Goal: Transaction & Acquisition: Purchase product/service

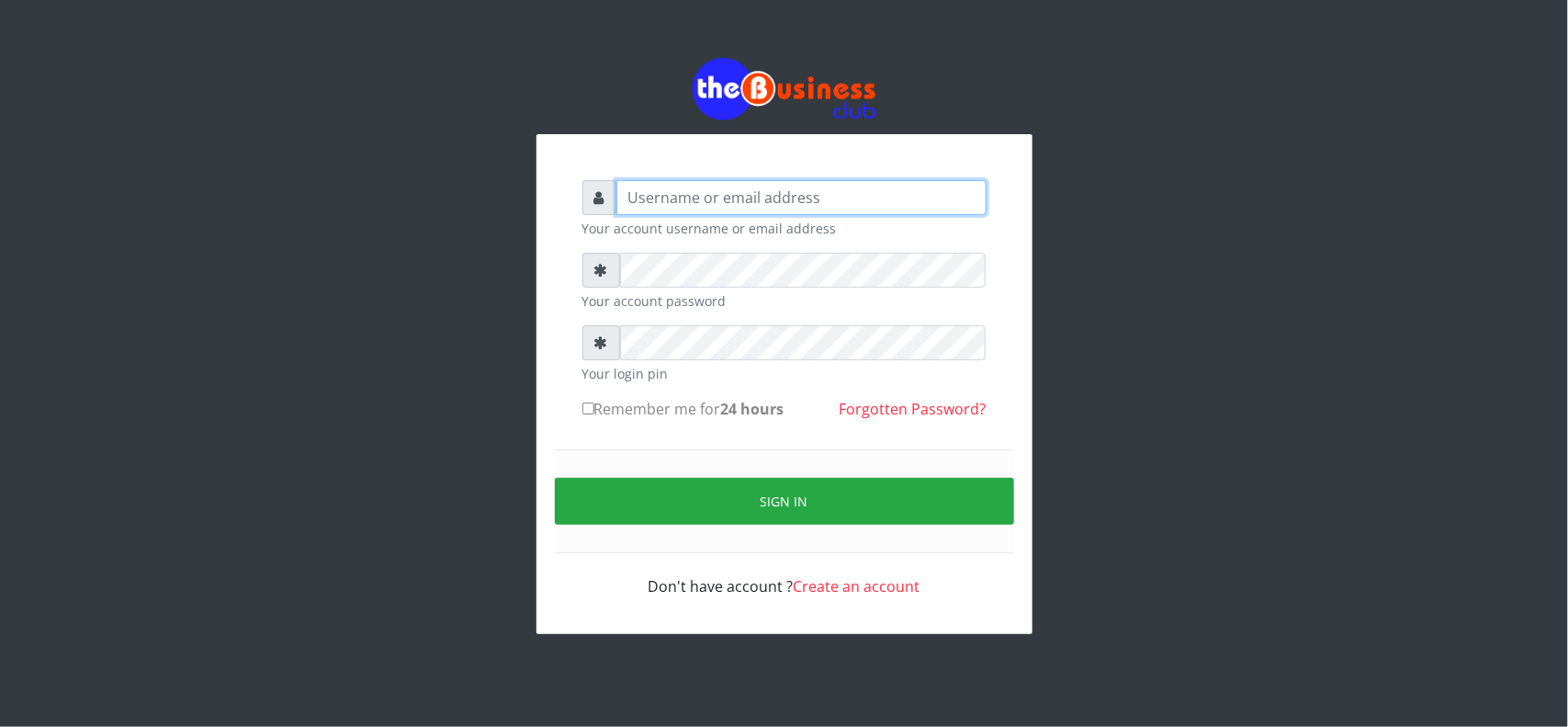
click at [661, 186] on input "text" at bounding box center [802, 198] width 370 height 35
type input "MubuyWallet"
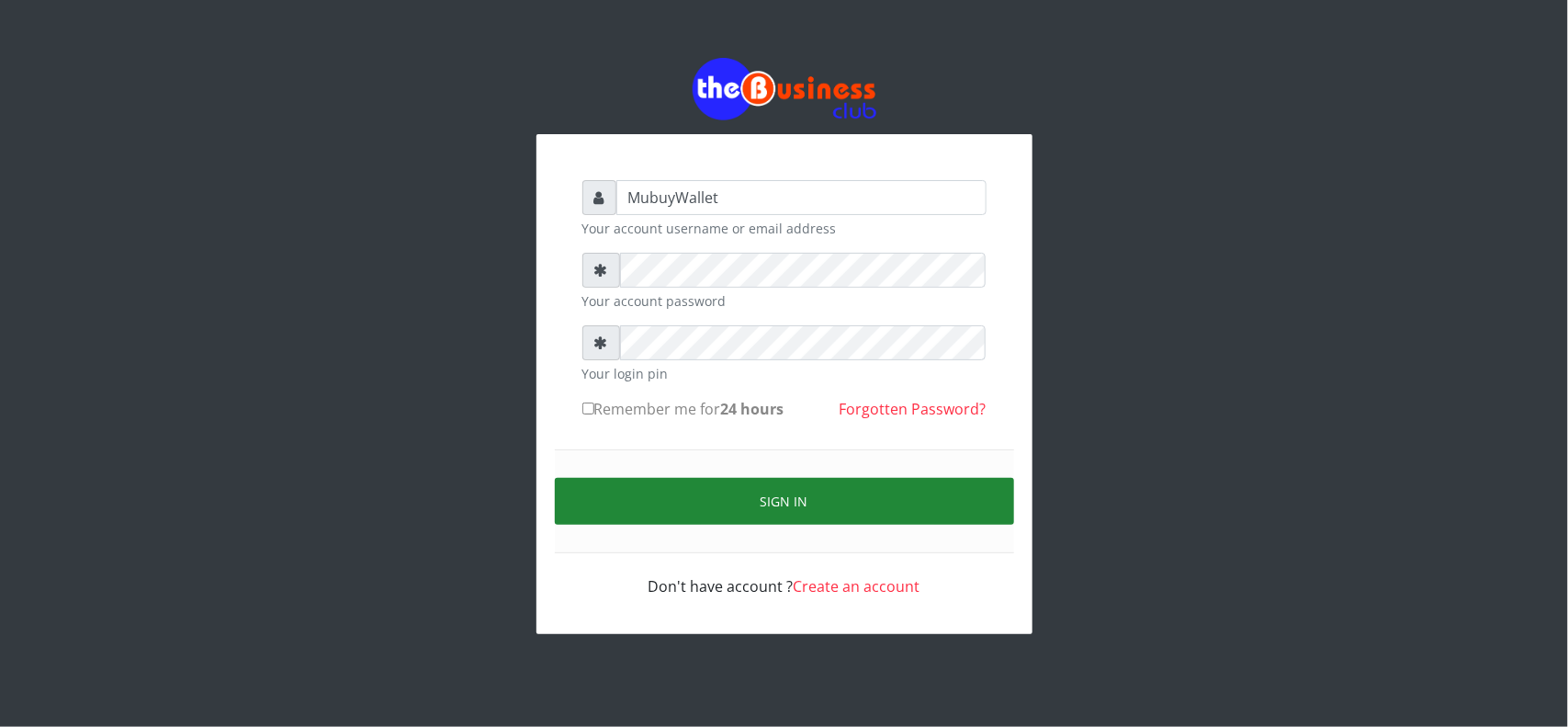
click at [828, 494] on button "Sign in" at bounding box center [784, 501] width 459 height 47
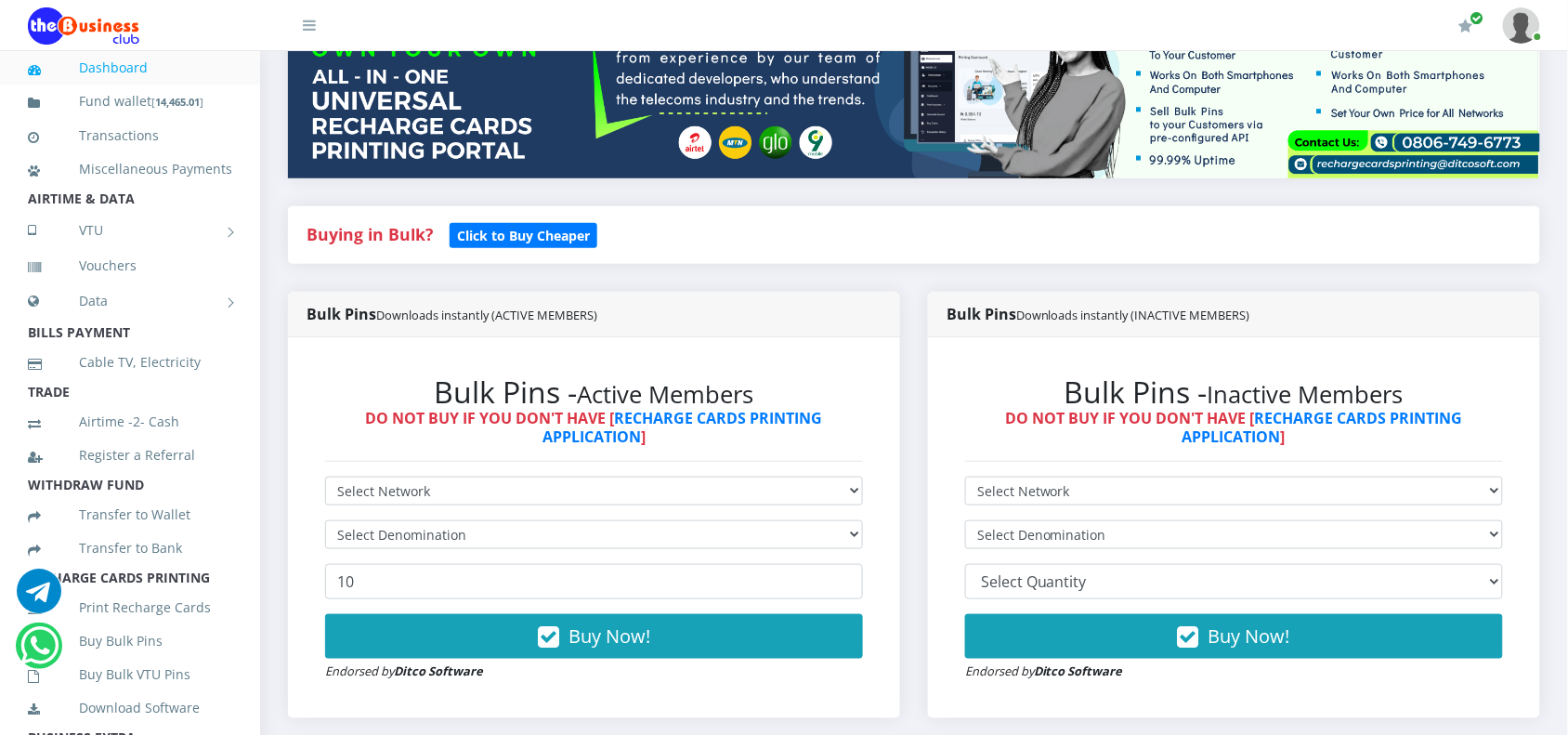
scroll to position [272, 0]
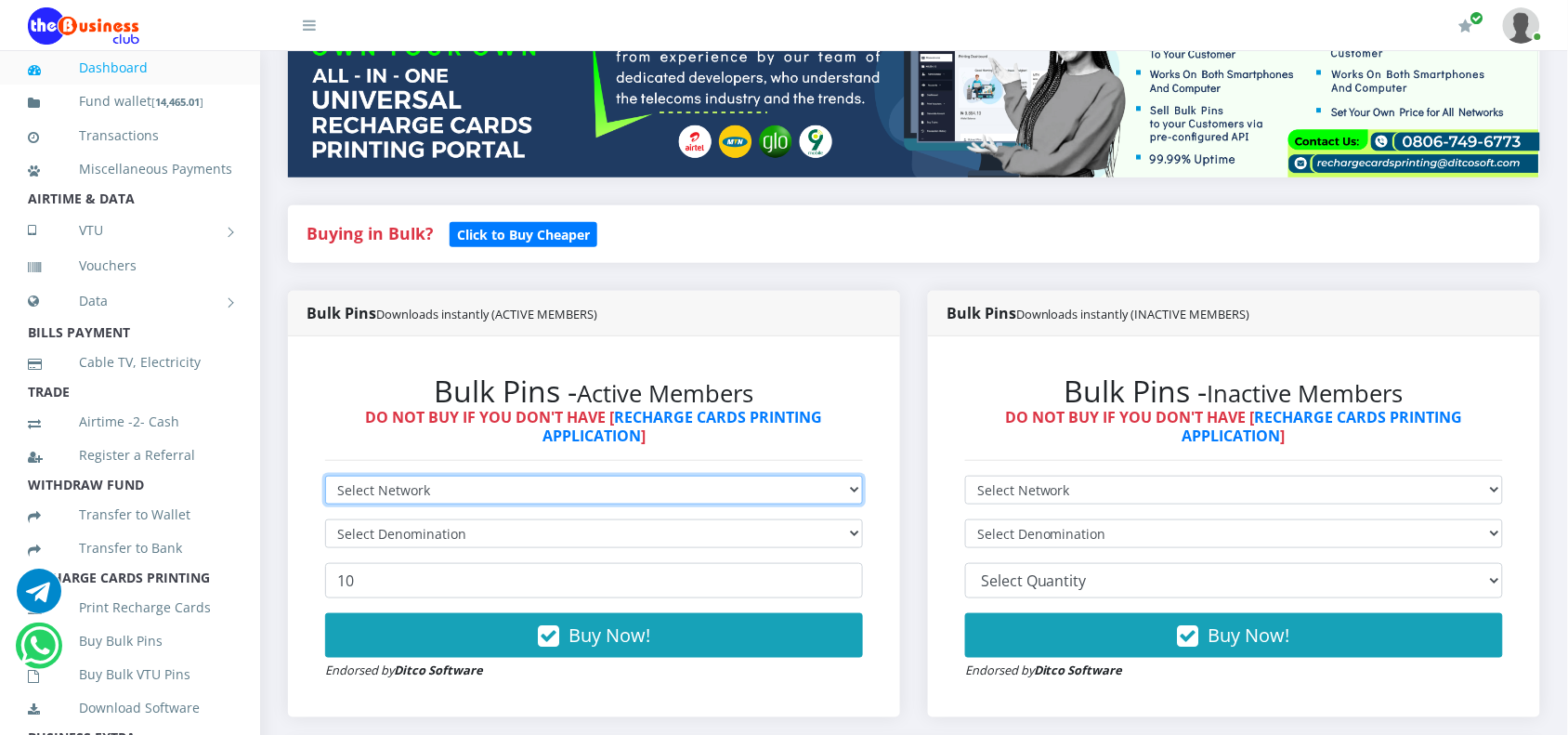
click at [598, 495] on select "Select Network MTN Globacom 9Mobile Airtel" at bounding box center [594, 490] width 538 height 29
select select "MTN"
click at [325, 476] on select "Select Network MTN Globacom 9Mobile Airtel" at bounding box center [594, 490] width 538 height 29
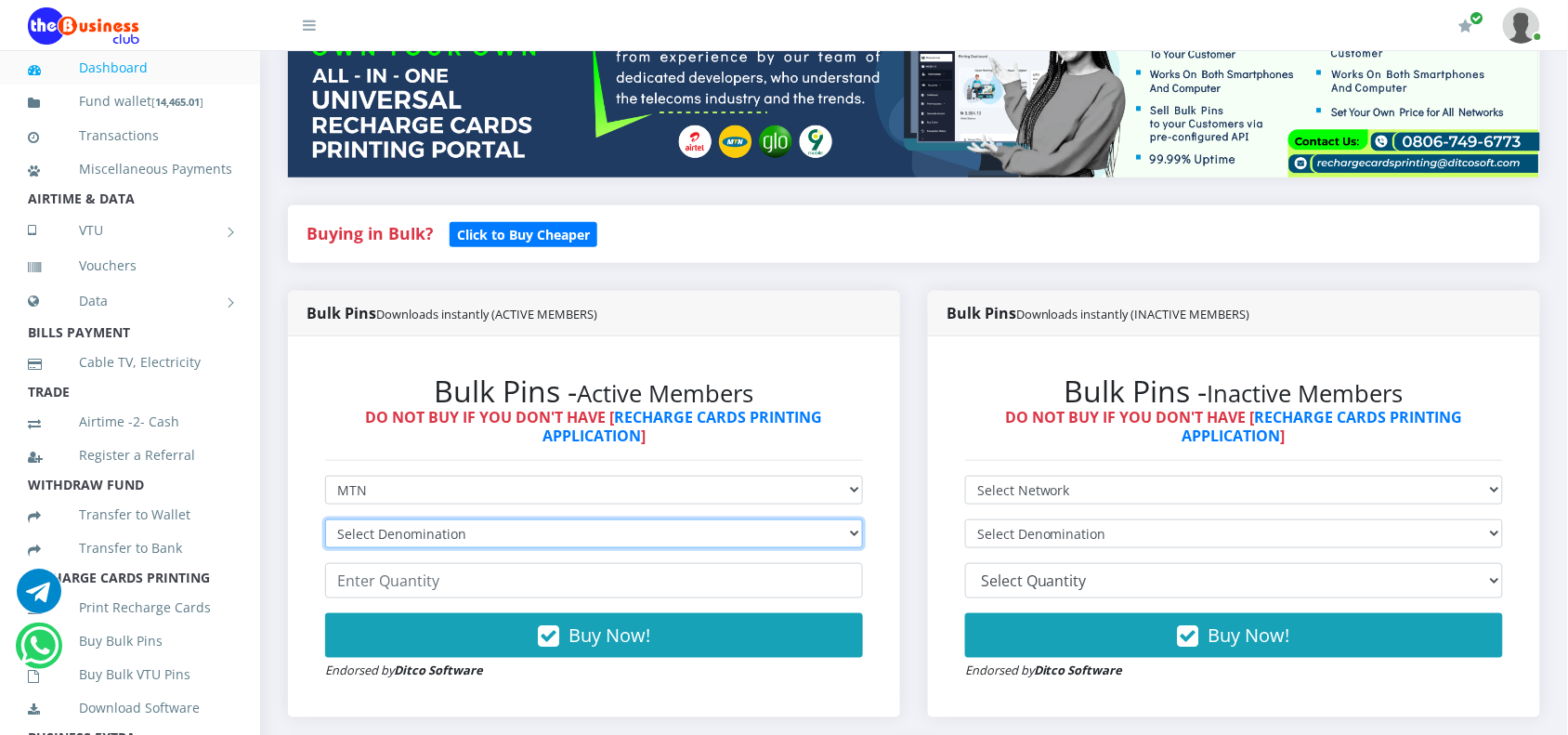
click at [555, 527] on select "Select Denomination MTN NGN100 - ₦96.99 MTN NGN200 - ₦193.98 MTN NGN400 - ₦387.…" at bounding box center [594, 534] width 538 height 29
select select "484.95-500"
click at [325, 520] on select "Select Denomination MTN NGN100 - ₦96.99 MTN NGN200 - ₦193.98 MTN NGN400 - ₦387.…" at bounding box center [594, 534] width 538 height 29
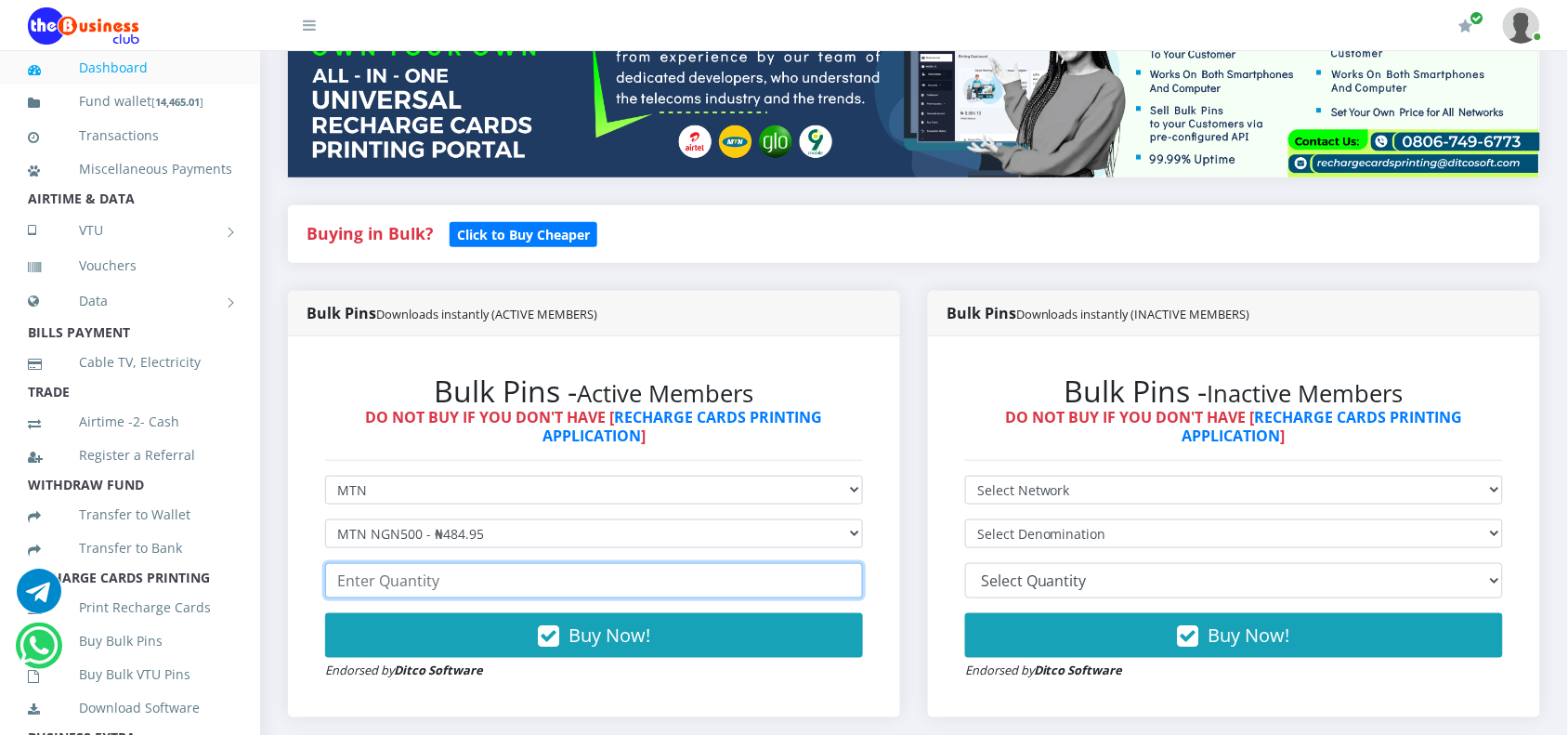
click at [495, 573] on input "number" at bounding box center [594, 580] width 538 height 36
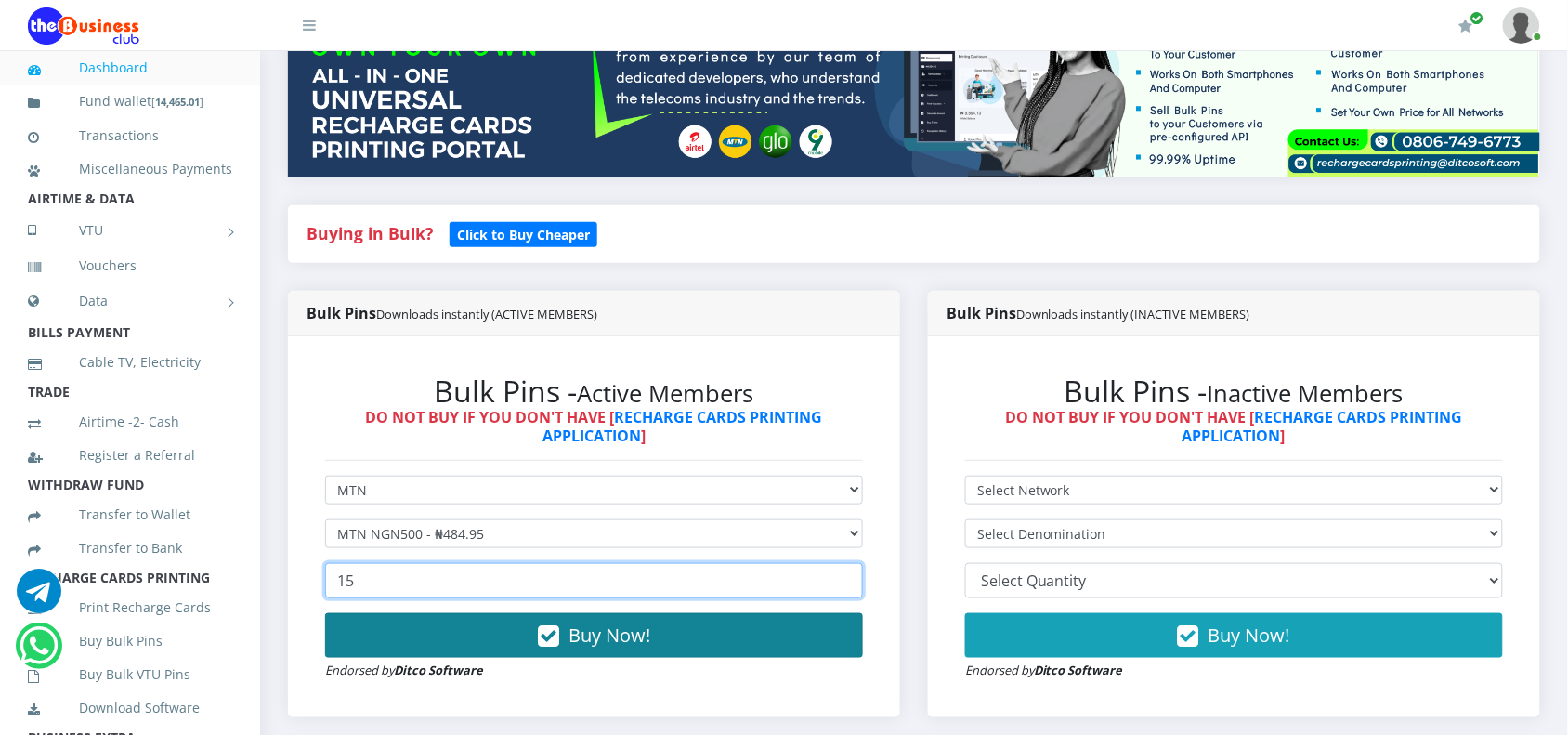
type input "15"
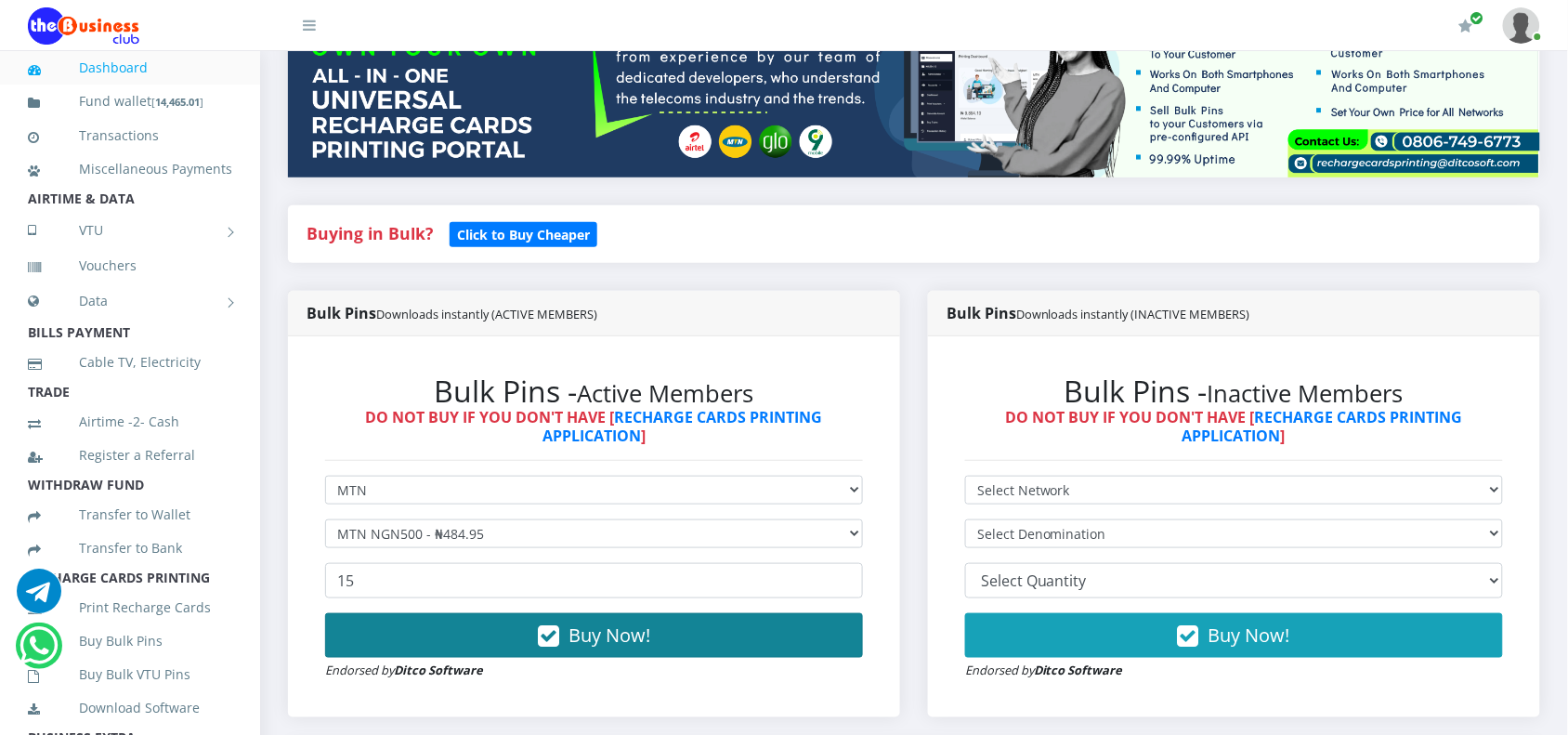
click at [810, 632] on button "Buy Now!" at bounding box center [594, 635] width 538 height 44
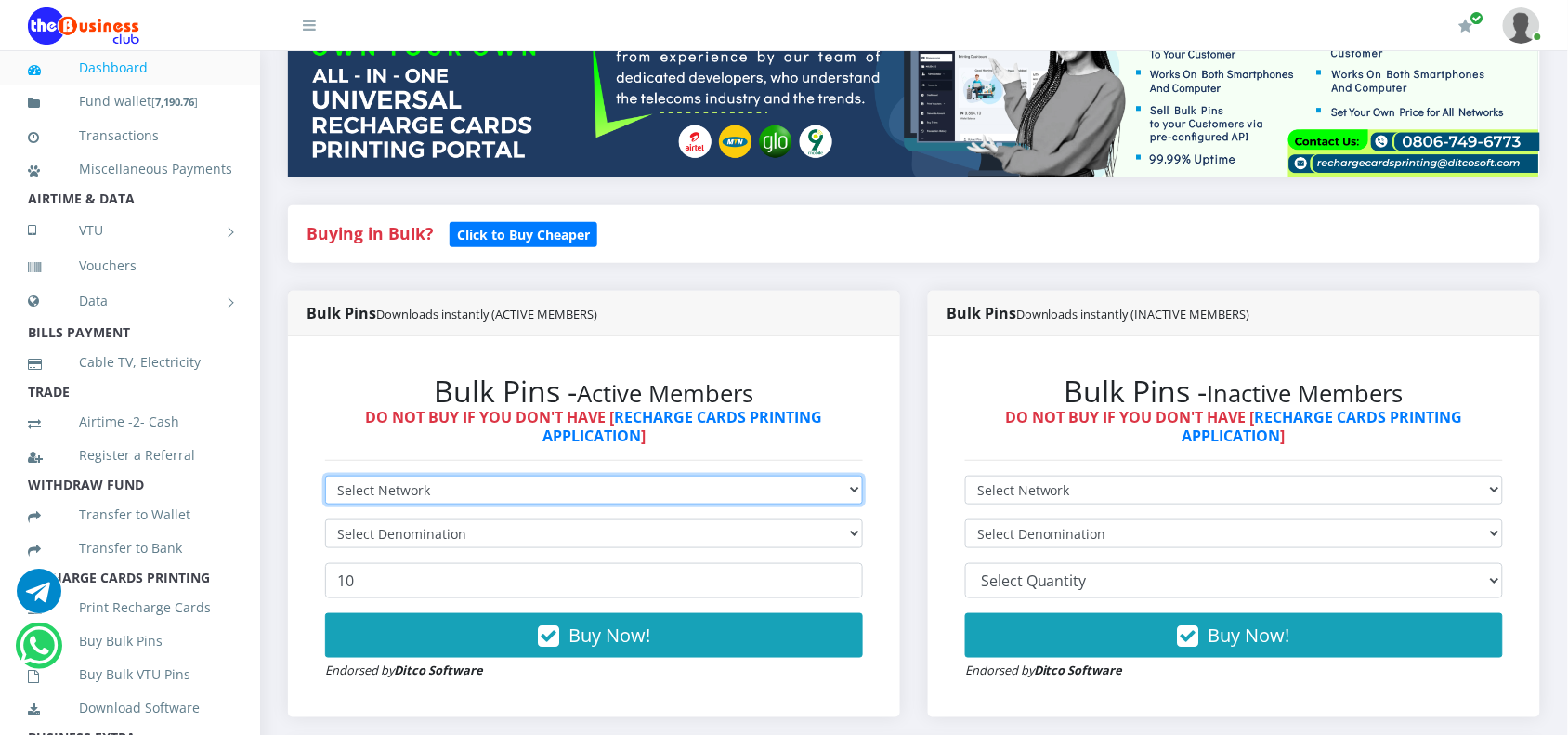
click at [662, 490] on select "Select Network MTN Globacom 9Mobile Airtel" at bounding box center [594, 490] width 538 height 29
select select "MTN"
click at [325, 476] on select "Select Network MTN Globacom 9Mobile Airtel" at bounding box center [594, 490] width 538 height 29
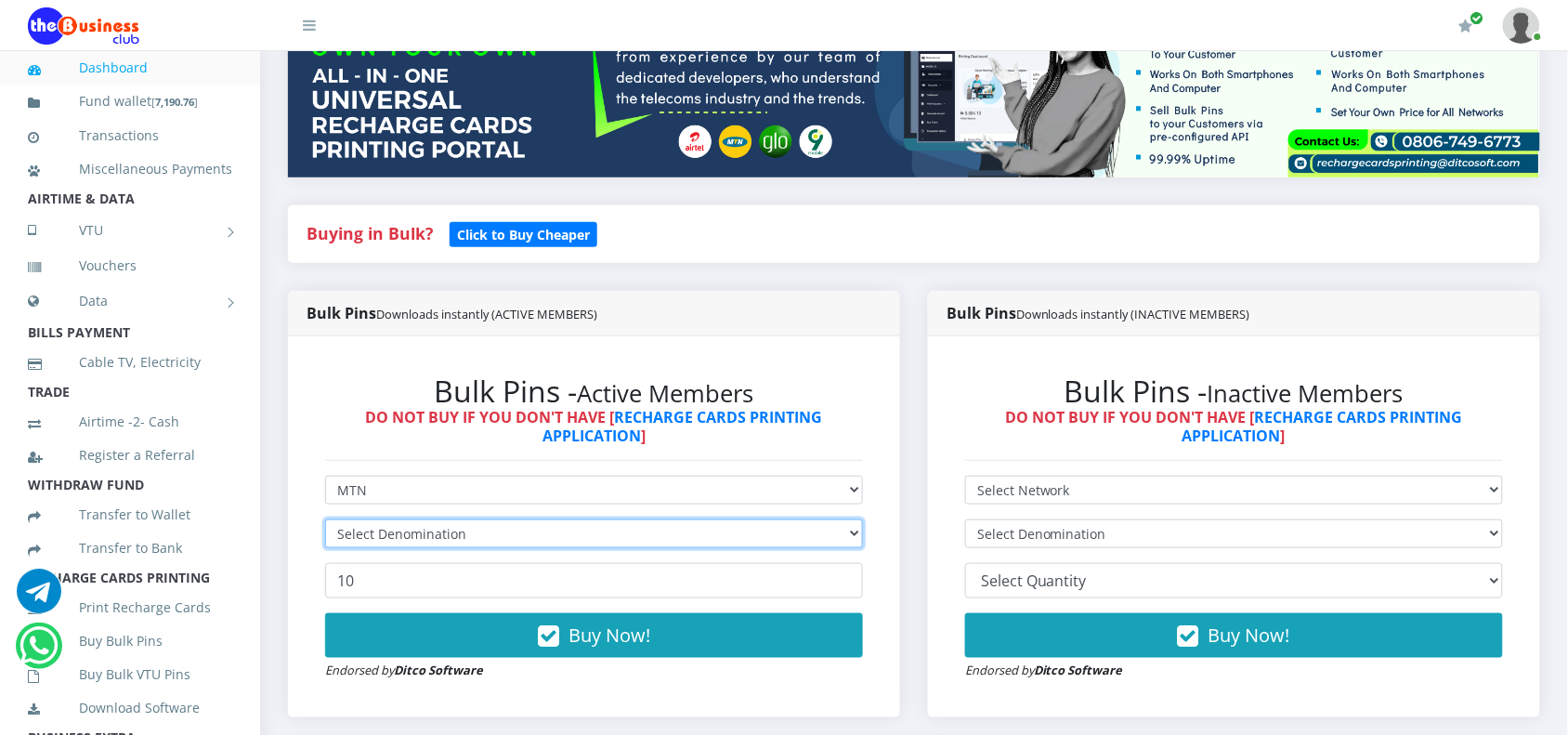
click at [502, 539] on select "Select Denomination" at bounding box center [594, 534] width 538 height 29
select select "96.99-100"
click at [325, 520] on select "Select Denomination MTN NGN100 - ₦96.99 MTN NGN200 - ₦193.98 MTN NGN400 - ₦387.…" at bounding box center [594, 534] width 538 height 29
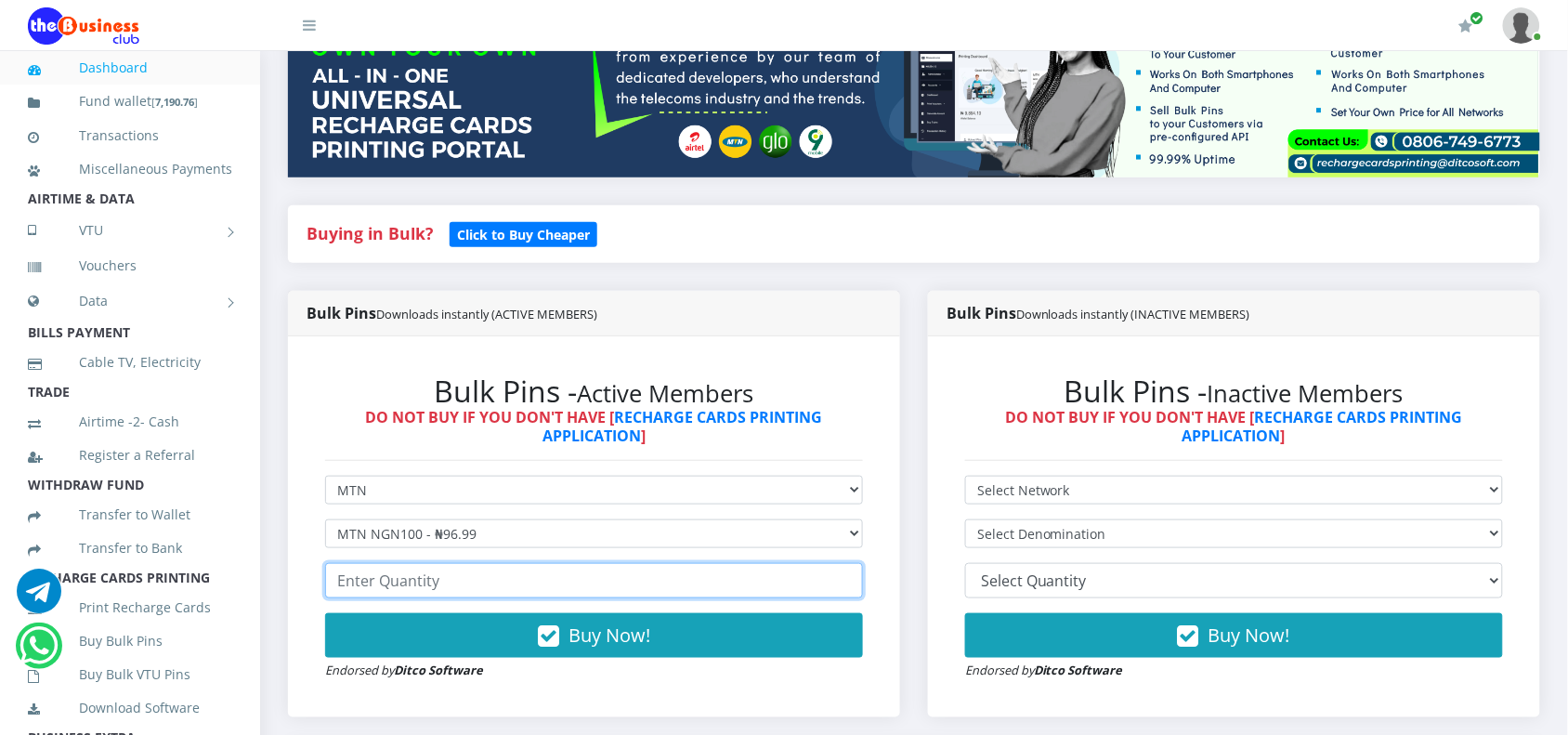
click at [484, 574] on input "number" at bounding box center [594, 580] width 538 height 36
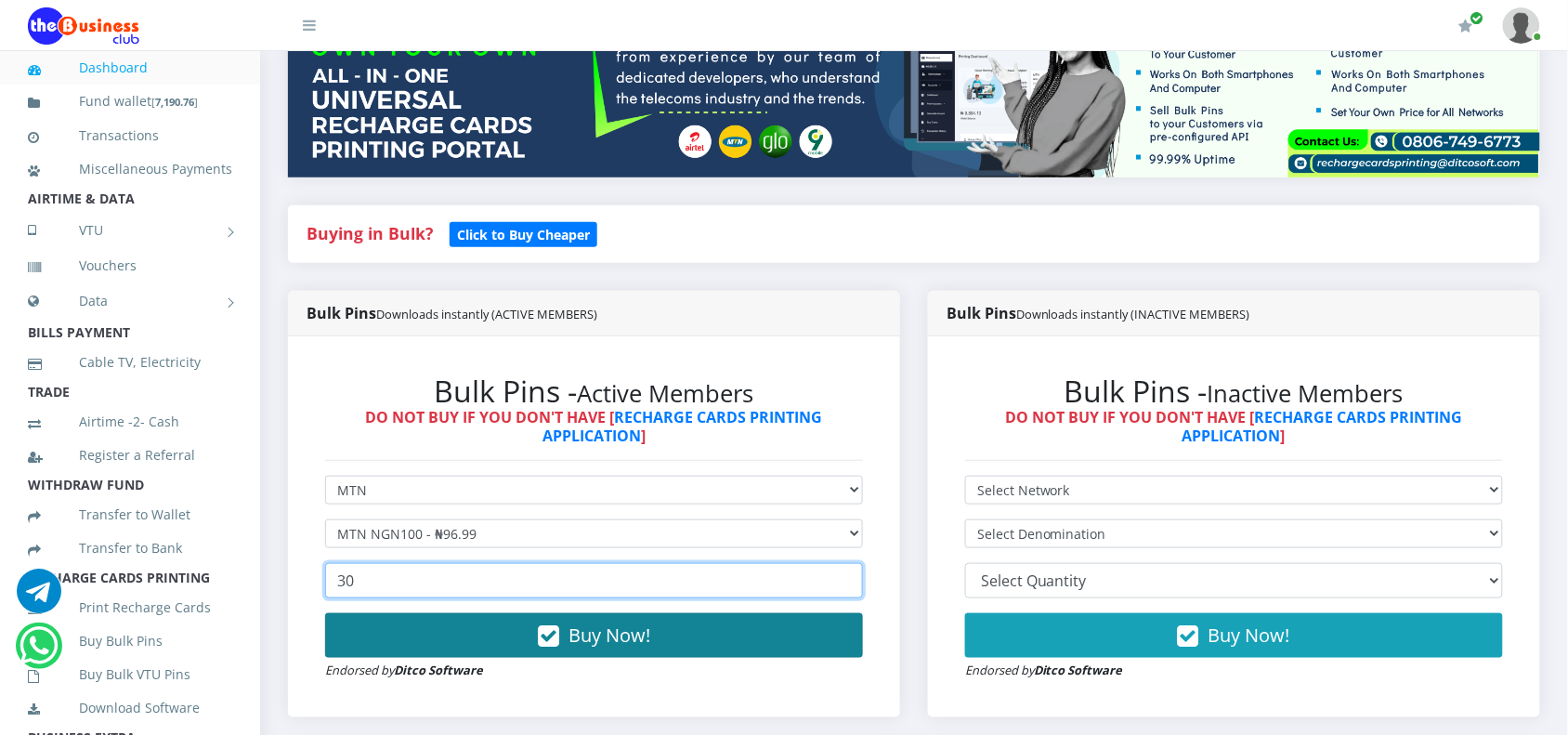
type input "30"
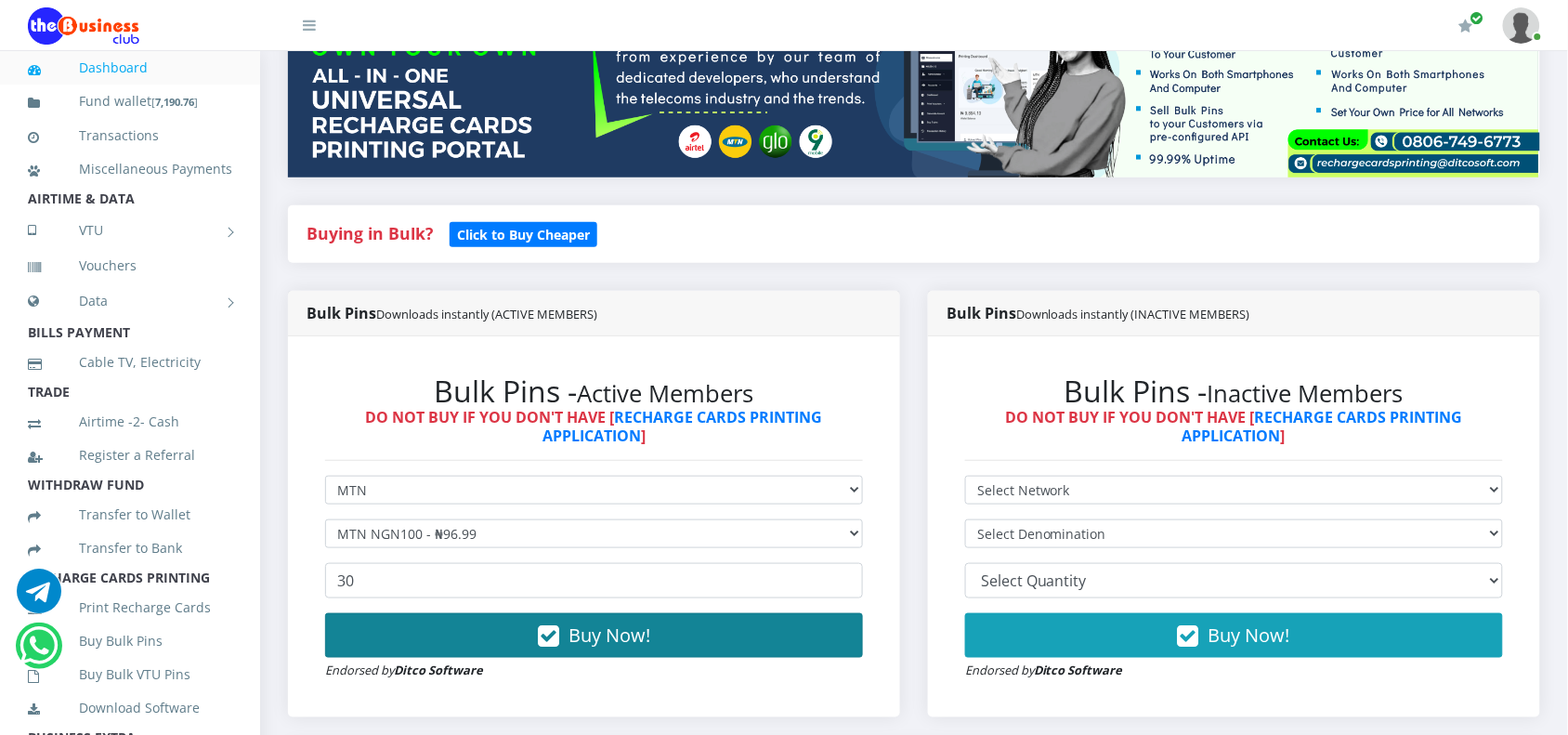
click at [808, 619] on button "Buy Now!" at bounding box center [594, 635] width 538 height 44
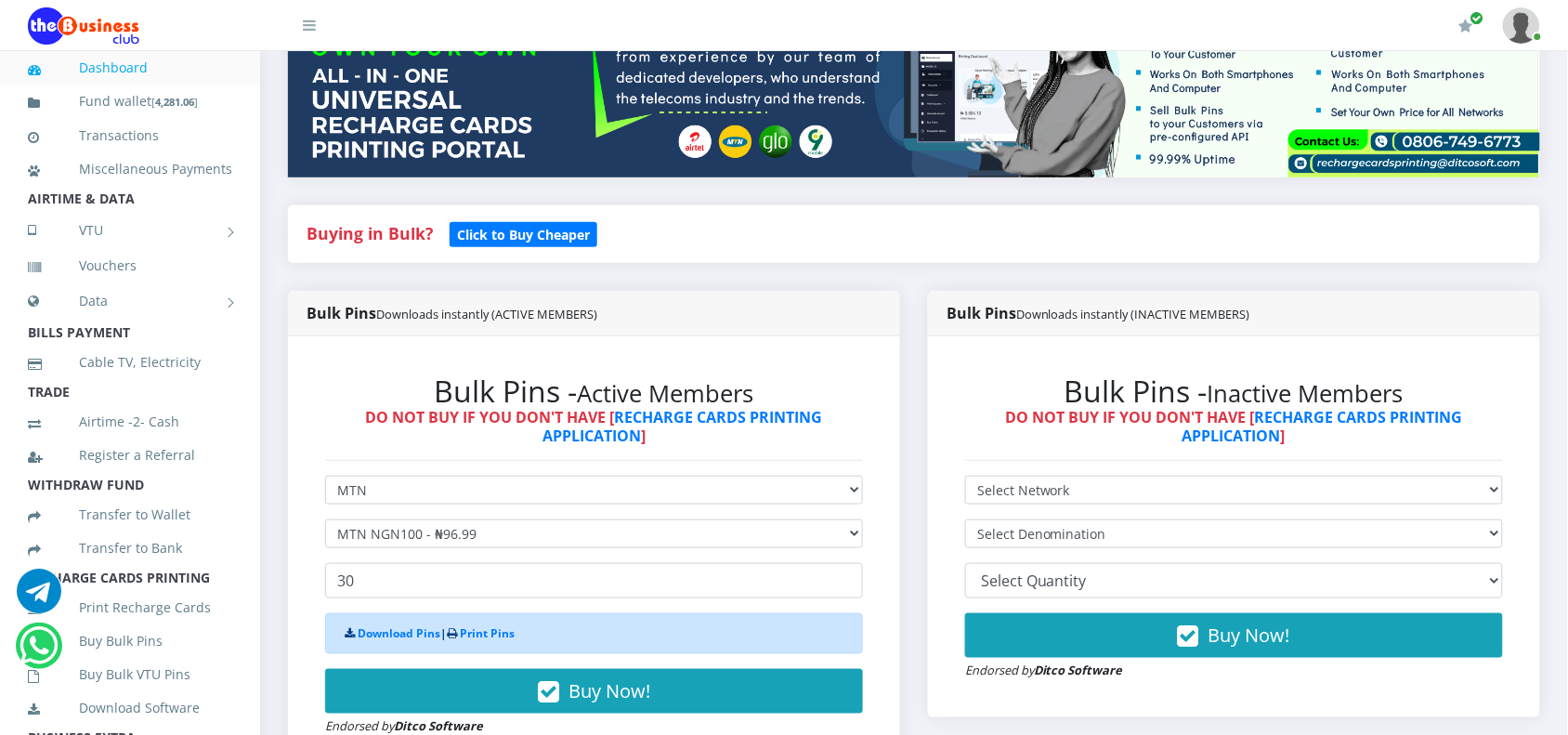
click at [24, 655] on icon at bounding box center [38, 646] width 38 height 44
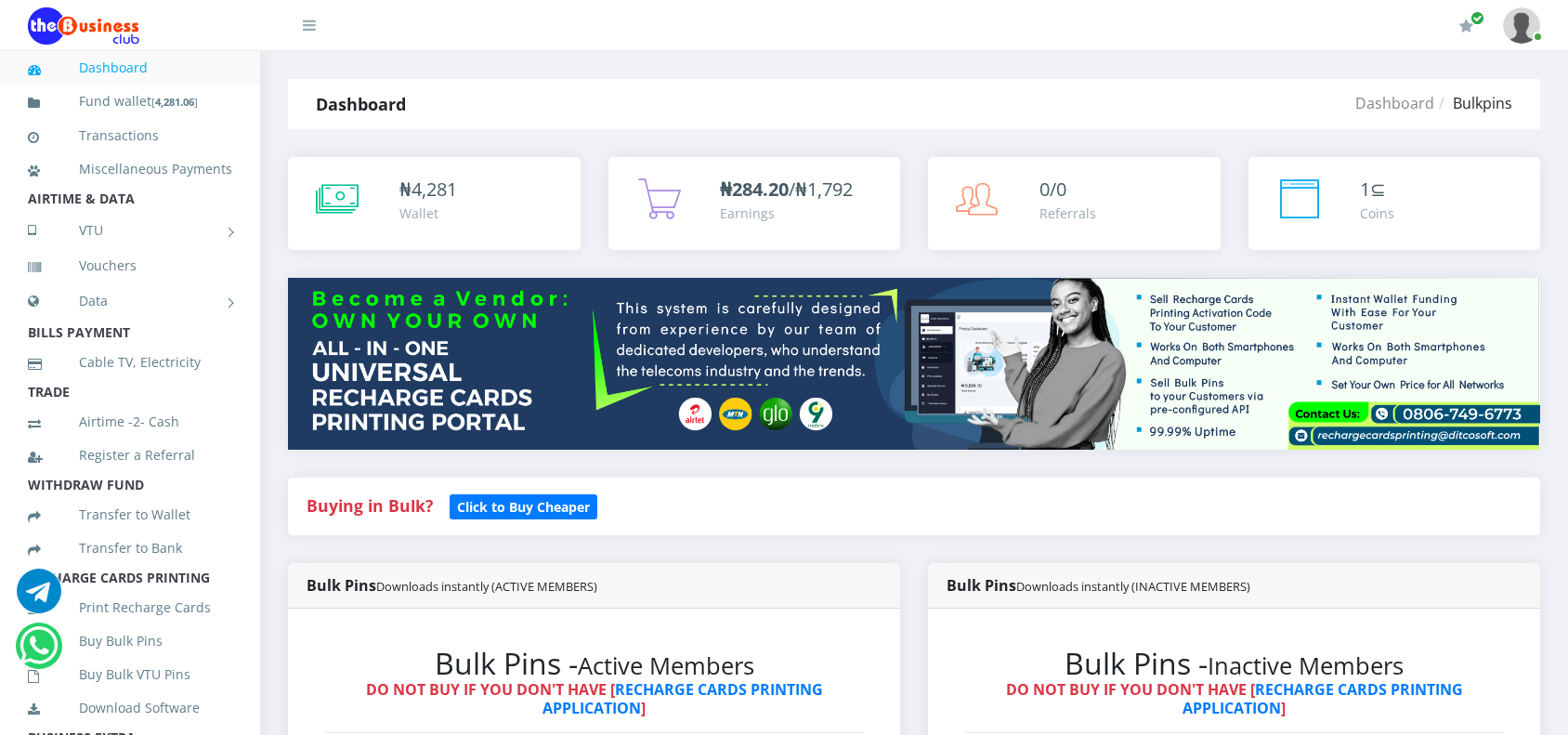
select select "MTN"
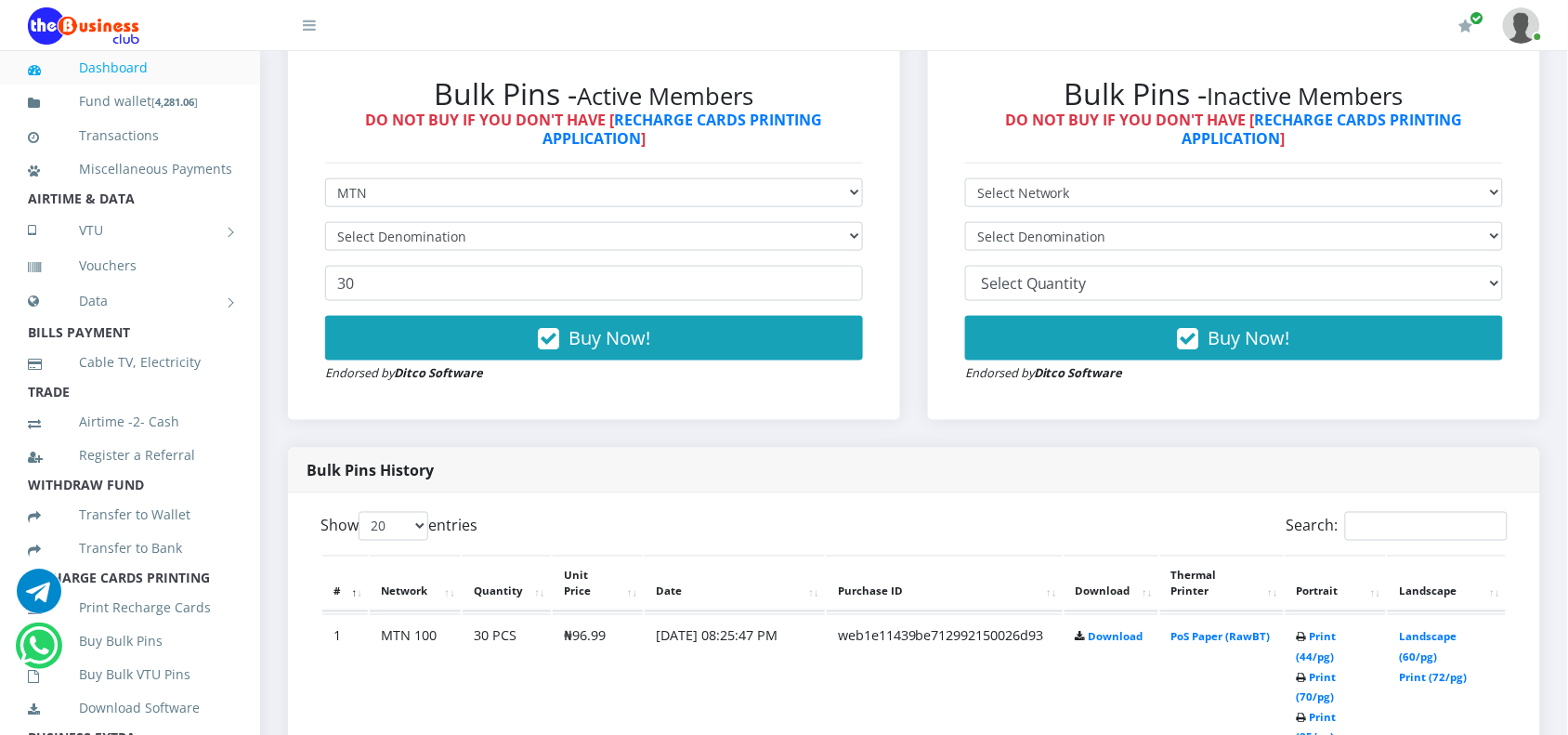
scroll to position [565, 0]
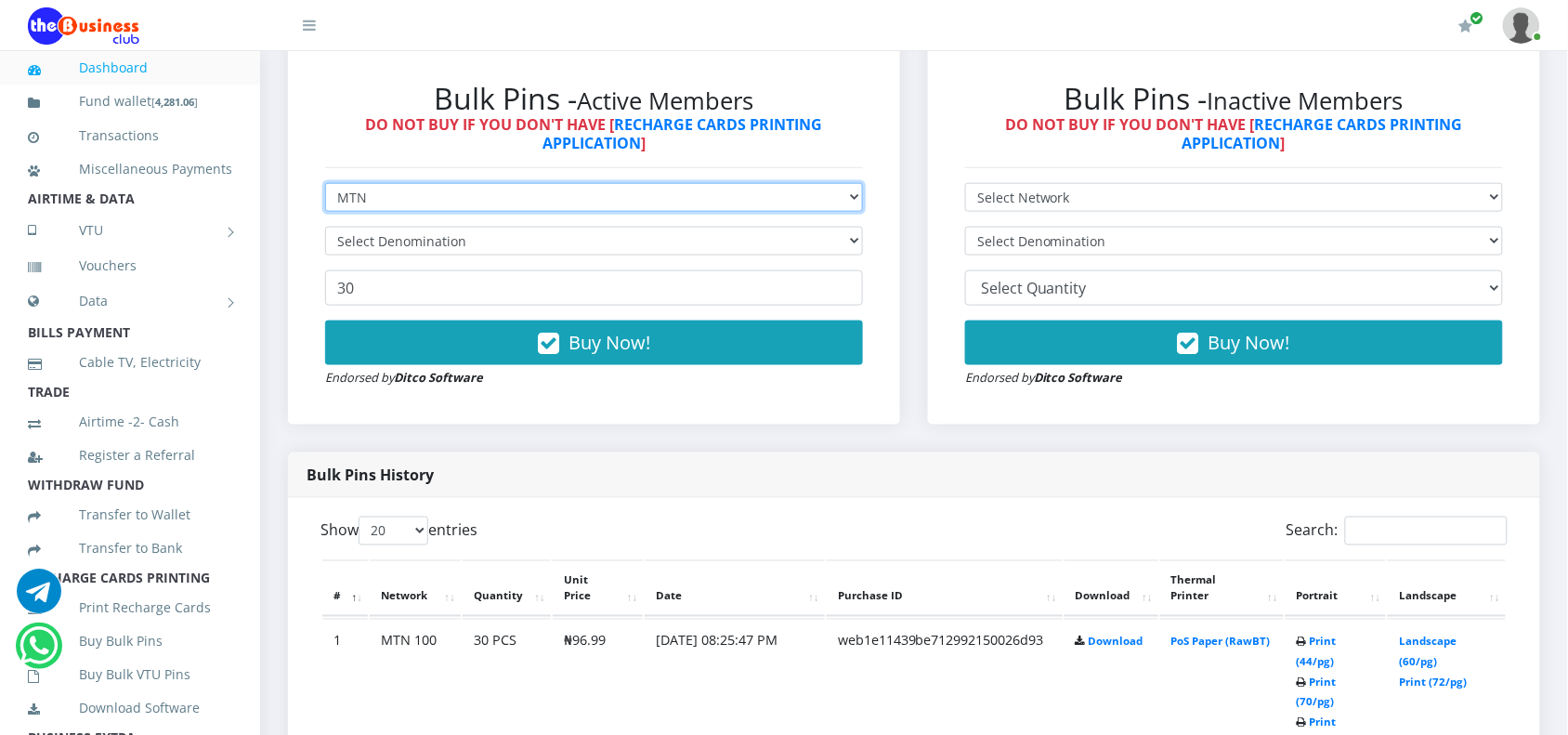
click at [806, 203] on select "Select Network MTN Globacom 9Mobile Airtel" at bounding box center [594, 197] width 538 height 29
click at [325, 183] on select "Select Network MTN Globacom 9Mobile Airtel" at bounding box center [594, 197] width 538 height 29
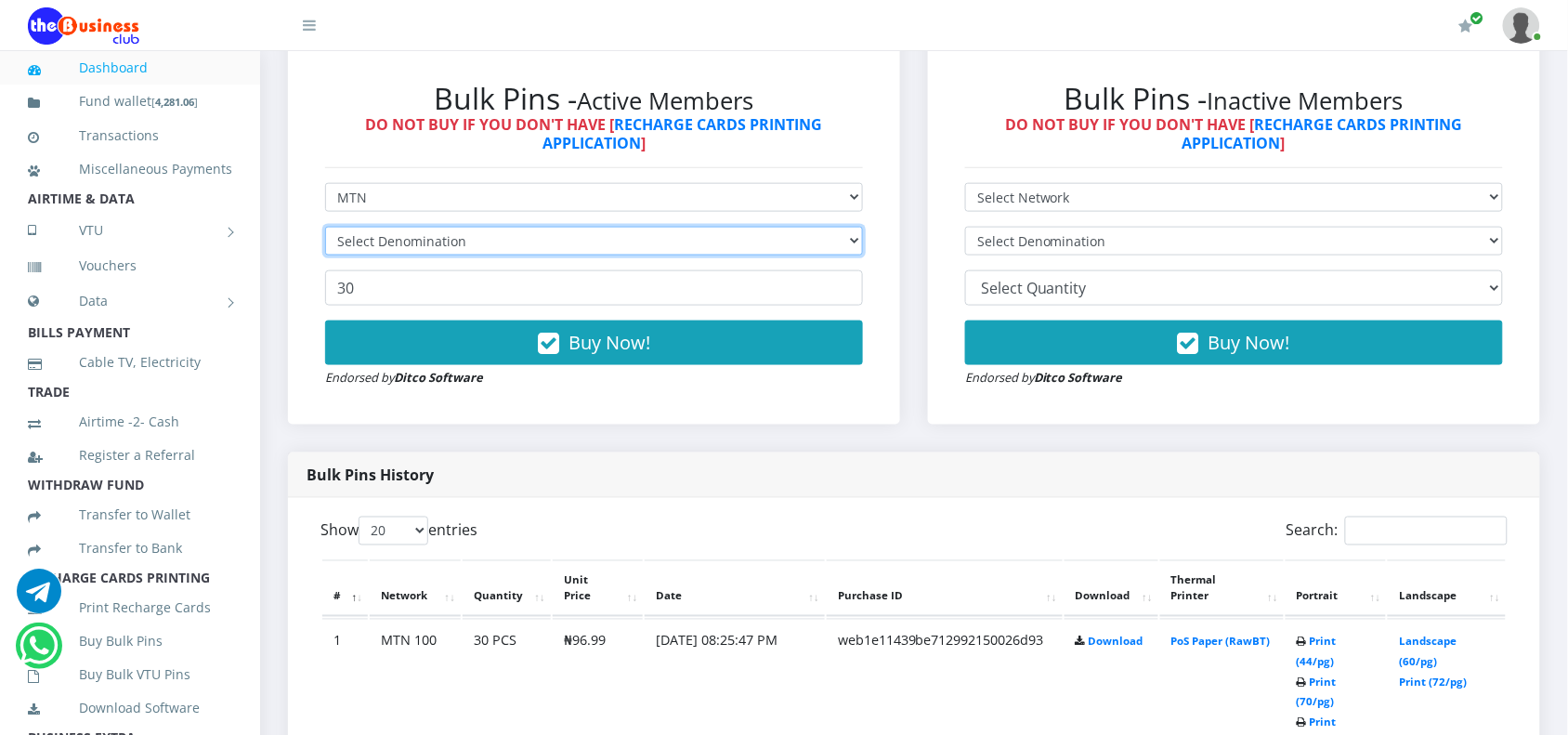
click at [723, 239] on select "Select Denomination" at bounding box center [594, 241] width 538 height 29
click at [703, 239] on select "Select Denomination" at bounding box center [594, 241] width 538 height 29
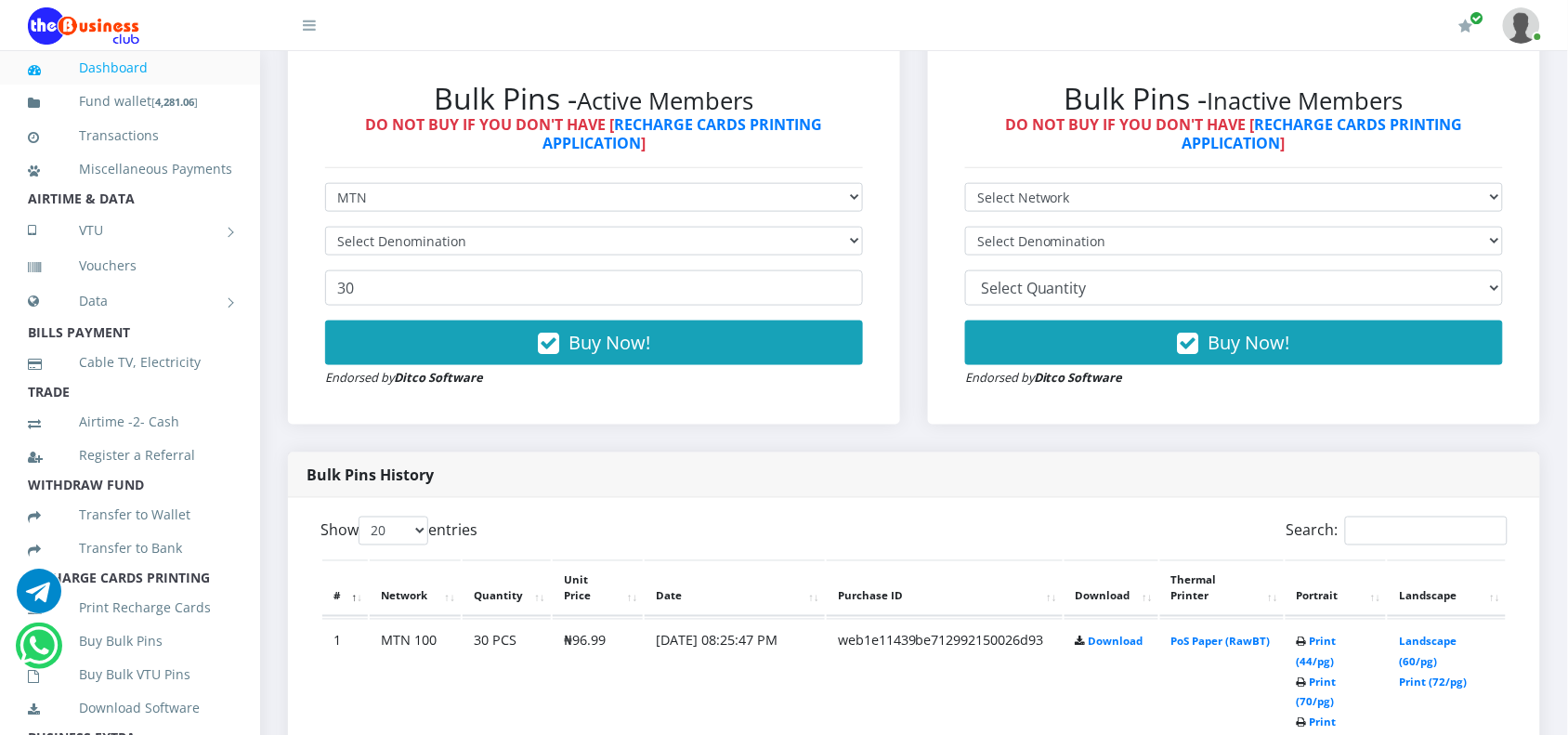
click at [752, 458] on div "Bulk Pins History" at bounding box center [915, 475] width 1253 height 45
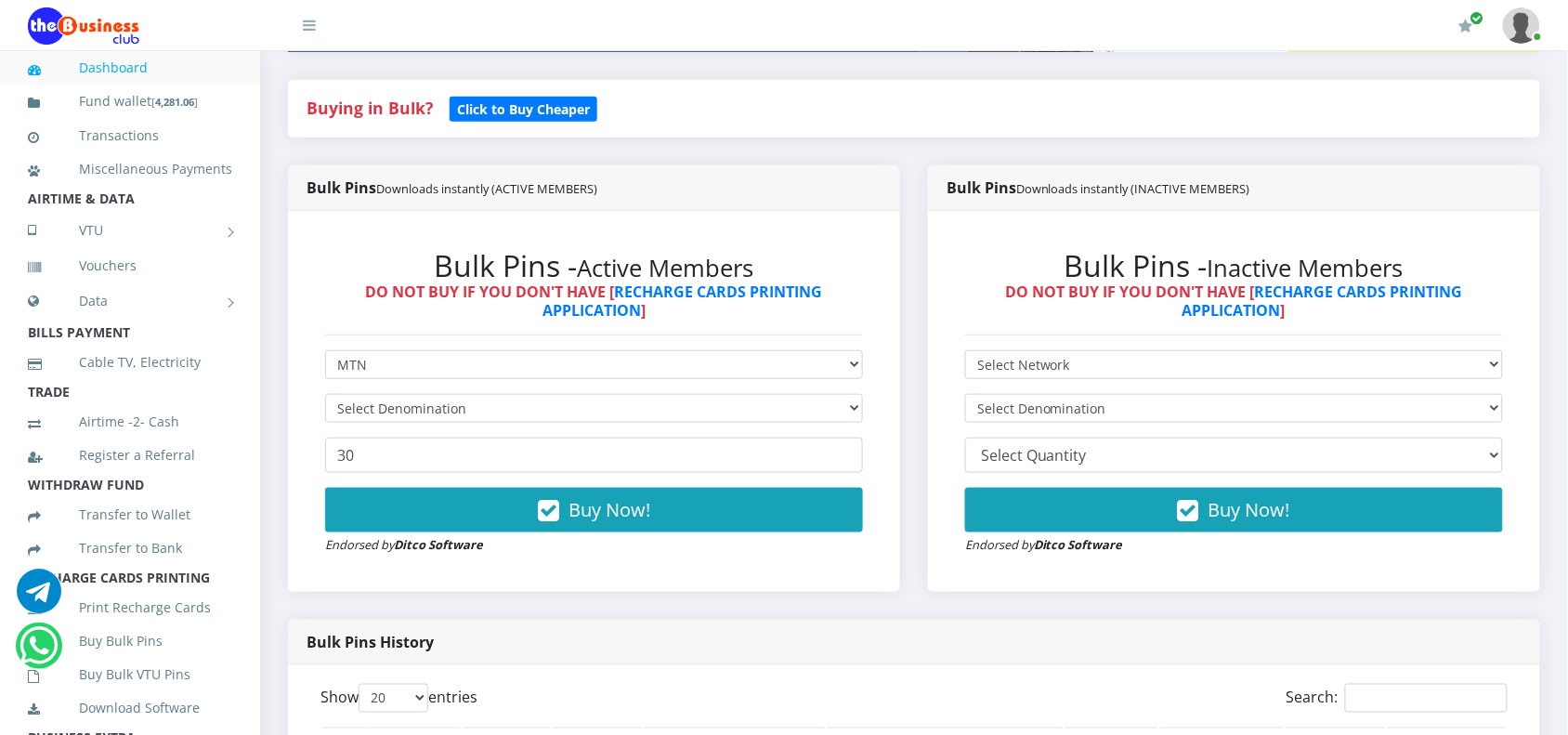
scroll to position [392, 0]
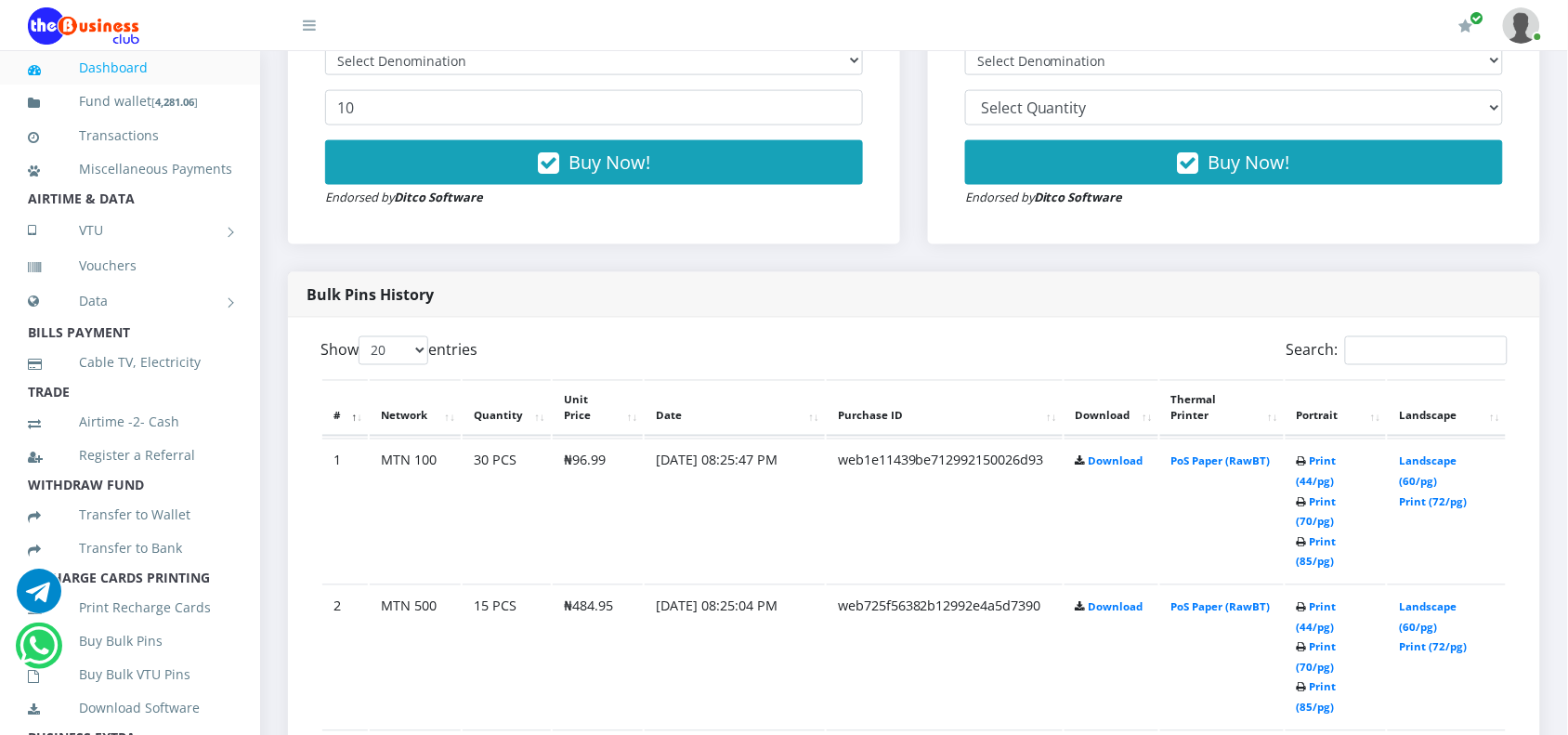
scroll to position [770, 0]
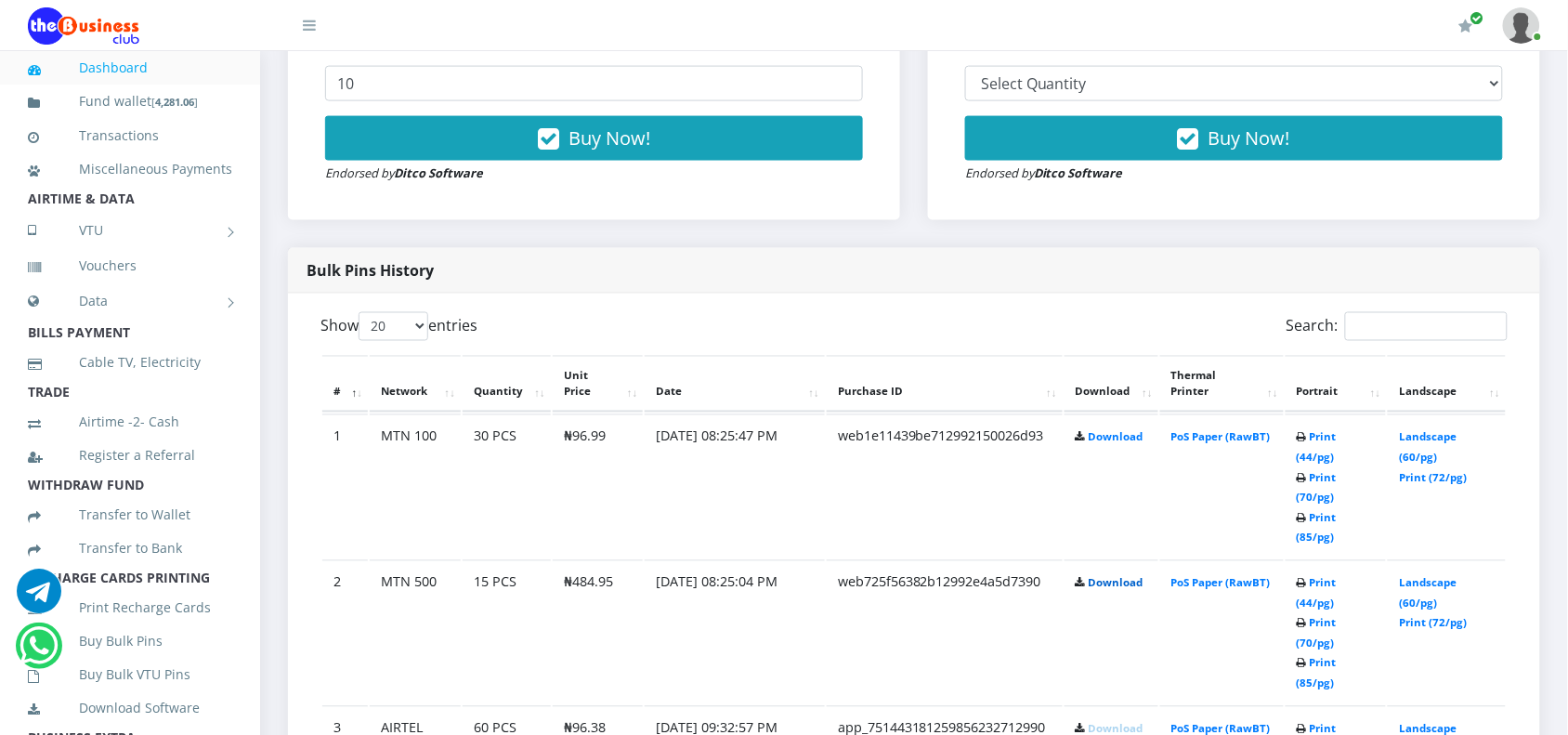
click at [1104, 576] on link "Download" at bounding box center [1115, 583] width 55 height 14
click at [1109, 438] on link "Download" at bounding box center [1115, 437] width 55 height 14
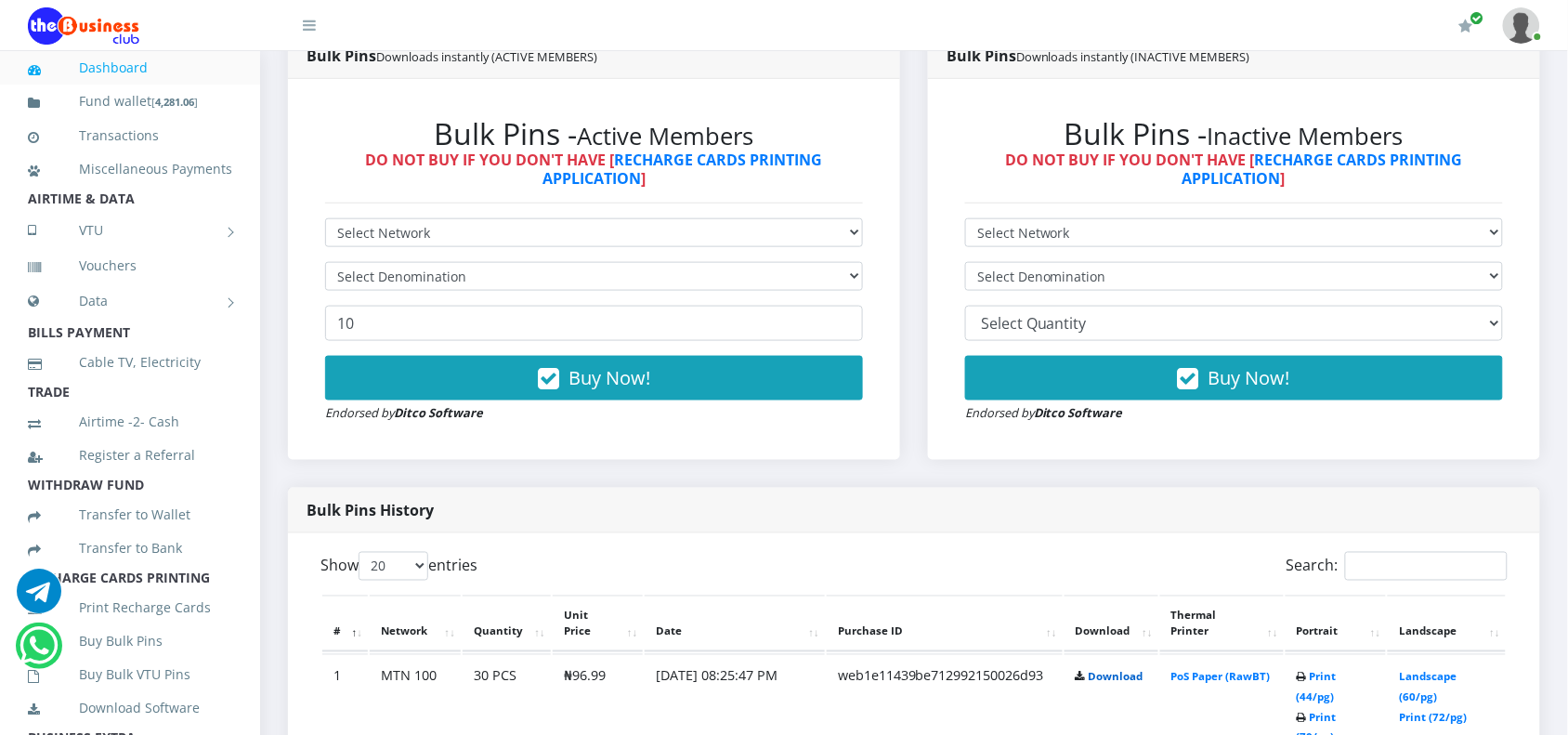
scroll to position [490, 0]
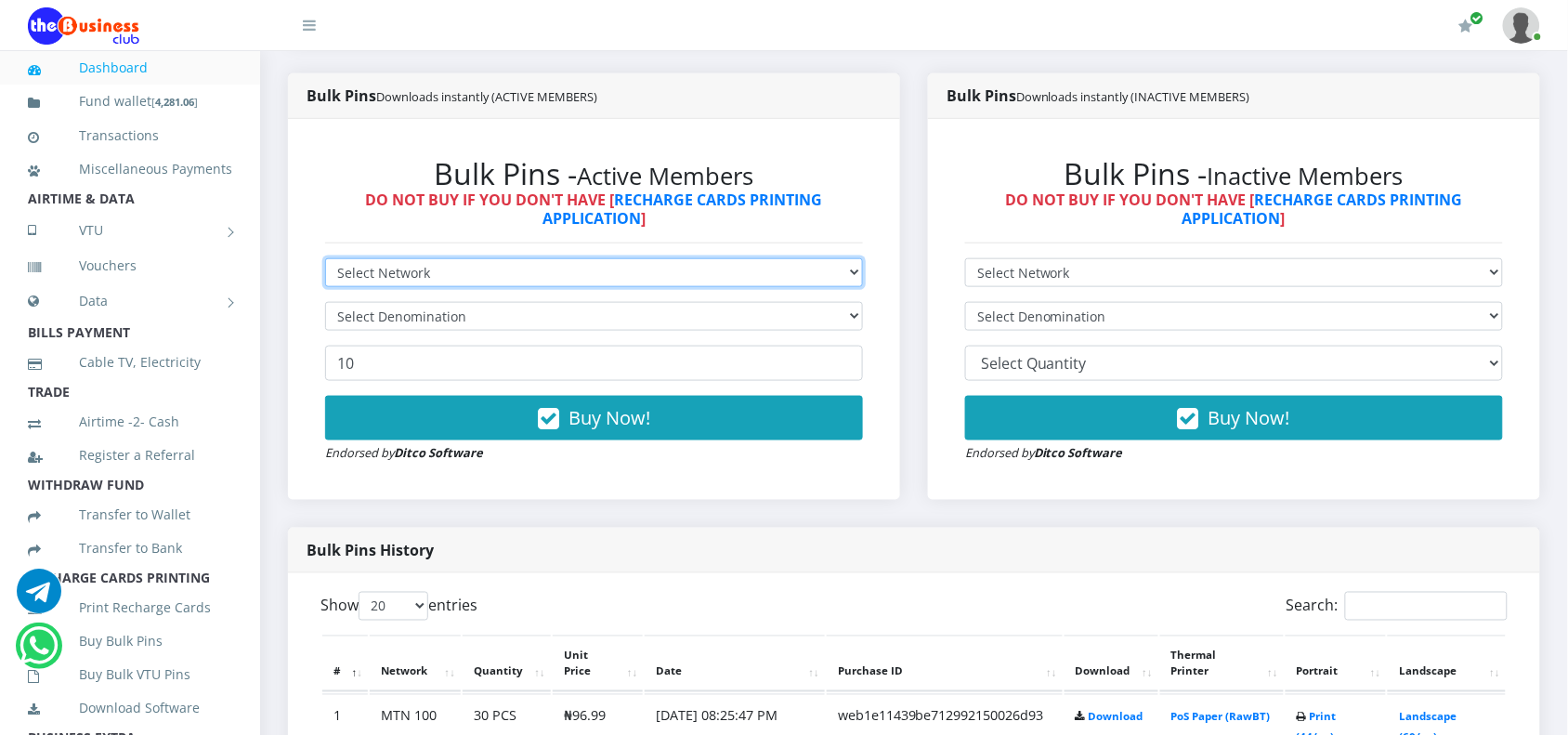
click at [667, 266] on select "Select Network MTN Globacom 9Mobile Airtel" at bounding box center [594, 273] width 538 height 29
select select "MTN"
click at [325, 258] on select "Select Network MTN Globacom 9Mobile Airtel" at bounding box center [594, 273] width 538 height 29
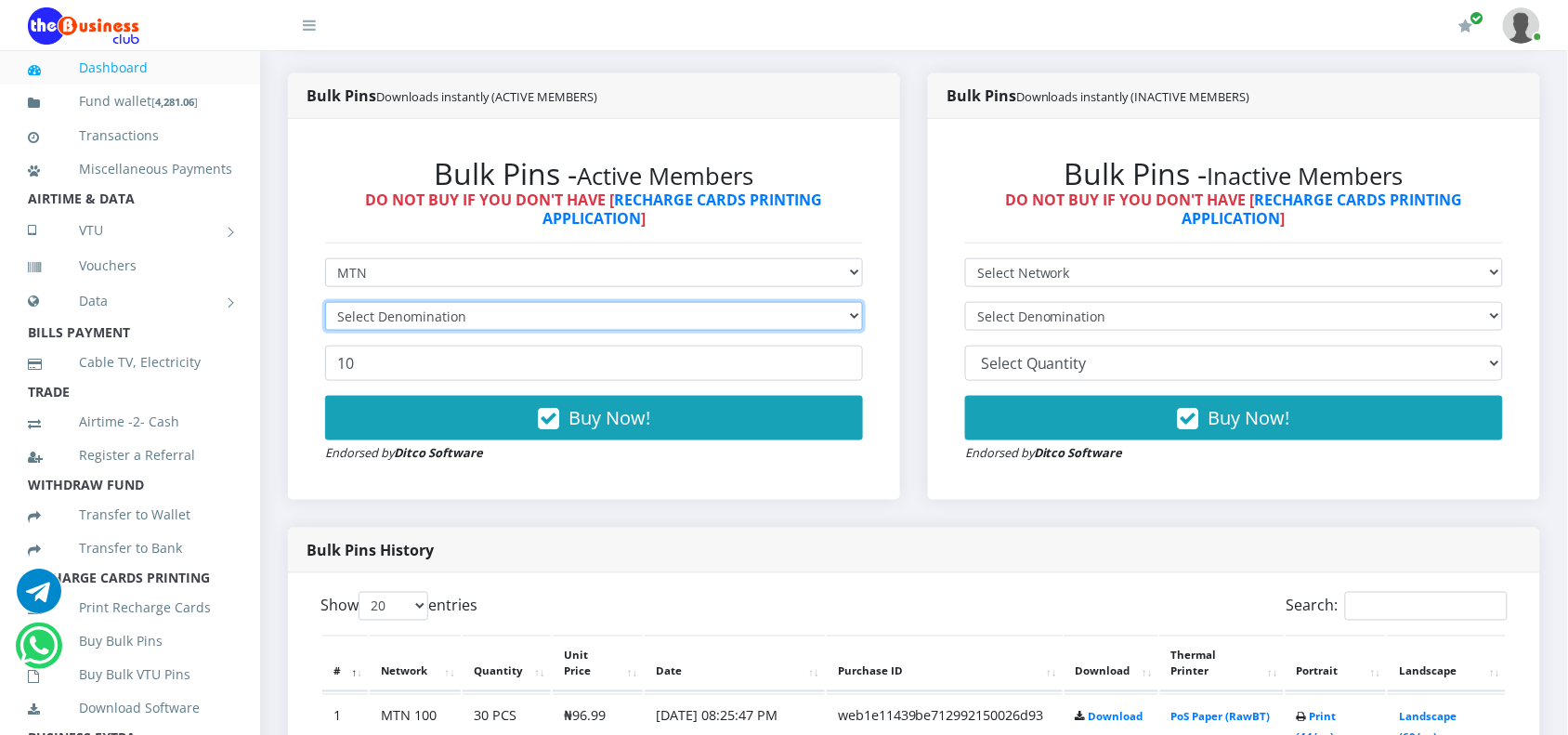
click at [532, 317] on select "Select Denomination" at bounding box center [594, 316] width 538 height 29
select select "193.98-200"
click at [325, 302] on select "Select Denomination MTN NGN100 - ₦96.99 MTN NGN200 - ₦193.98 MTN NGN400 - ₦387.…" at bounding box center [594, 316] width 538 height 29
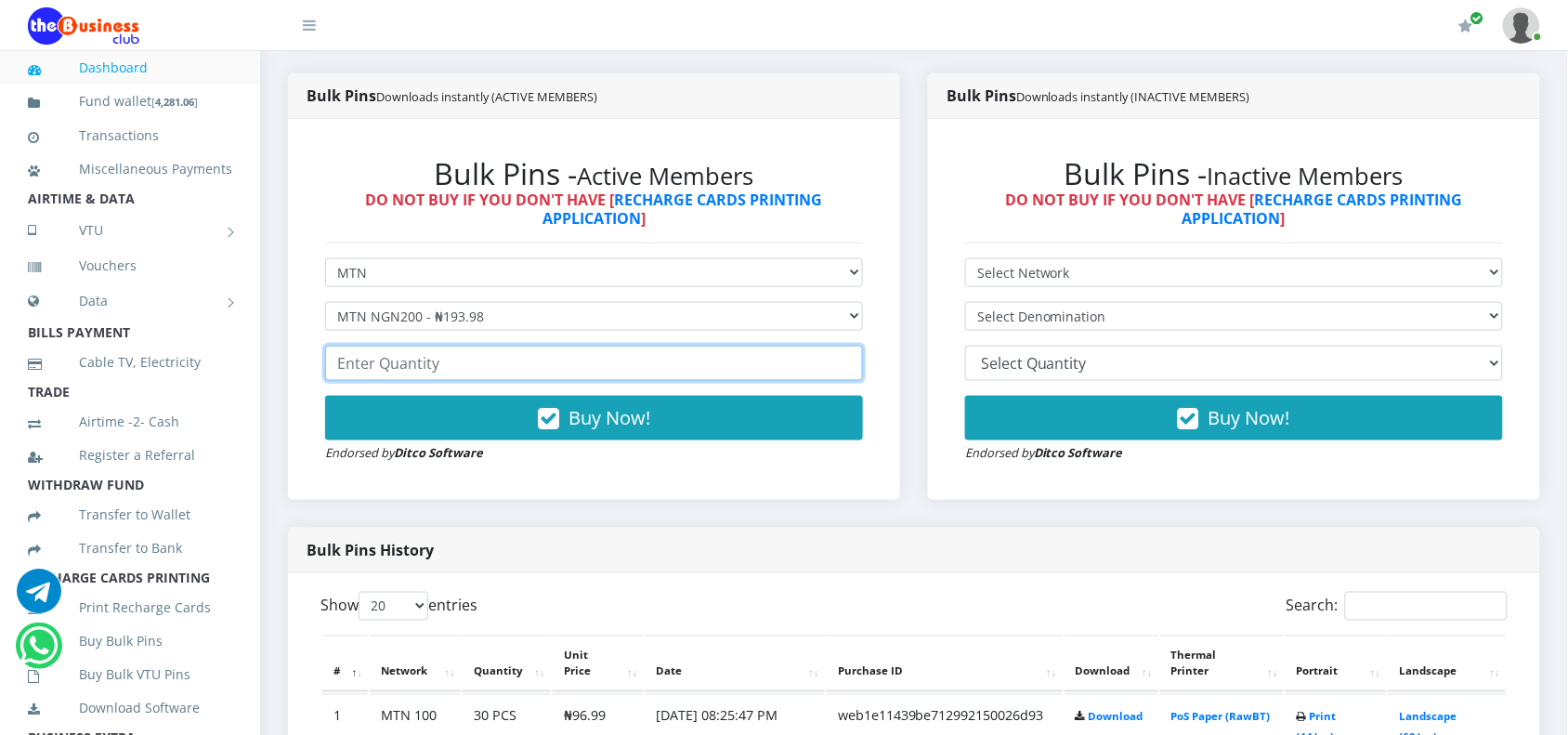
click at [513, 370] on input "number" at bounding box center [594, 363] width 538 height 36
type input "20"
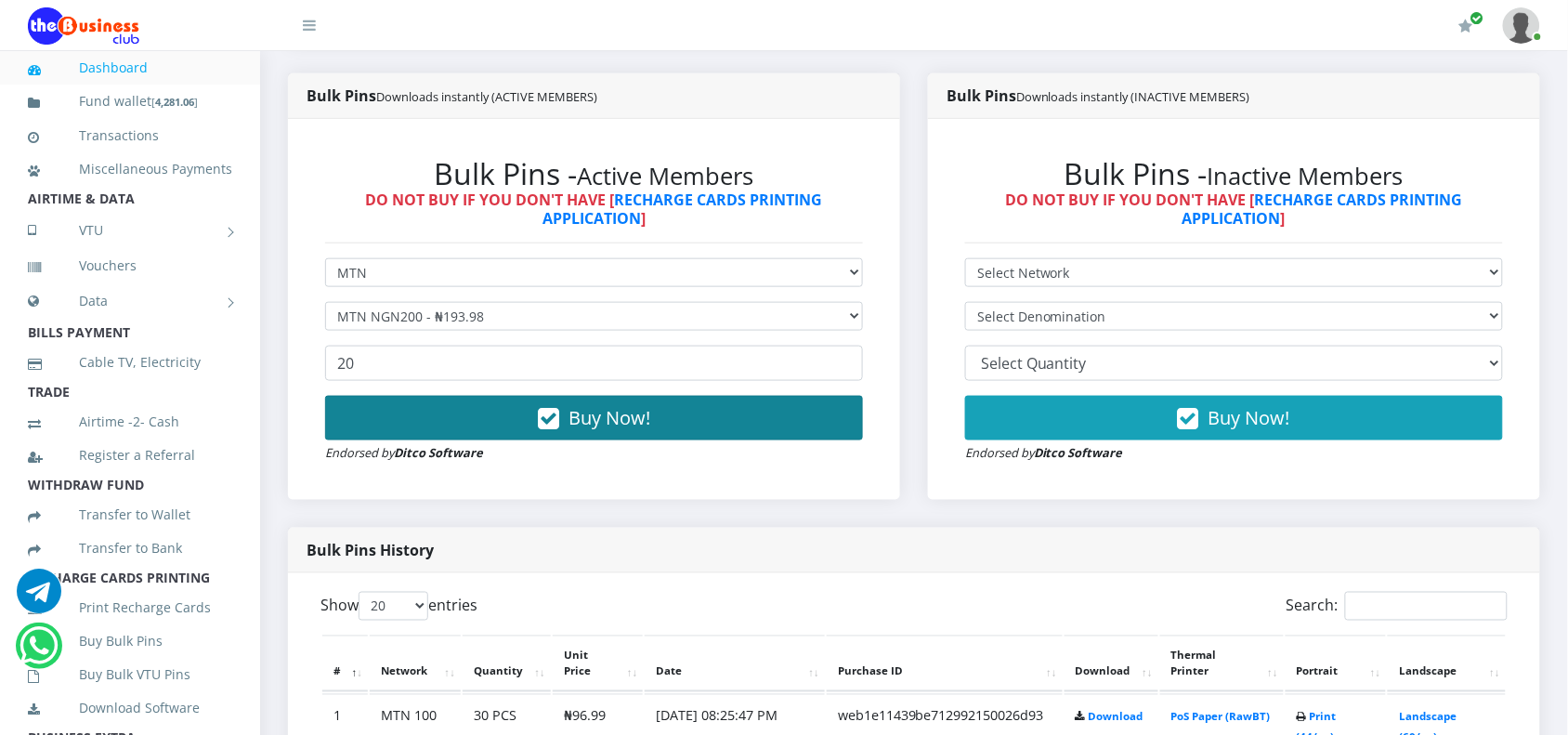
click at [706, 415] on button "Buy Now!" at bounding box center [594, 418] width 538 height 44
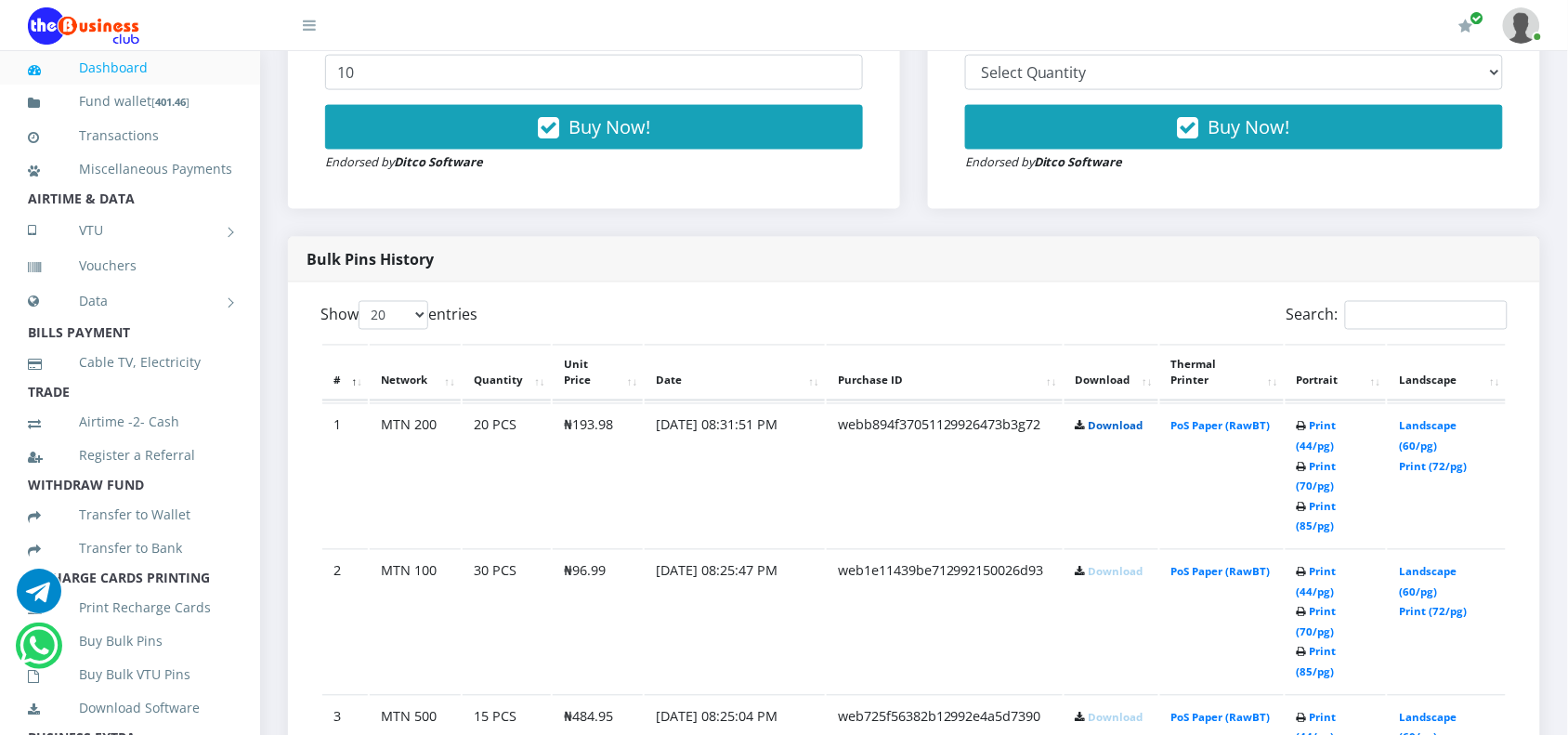
click at [1093, 433] on link "Download" at bounding box center [1115, 426] width 55 height 14
